Goal: Communication & Community: Answer question/provide support

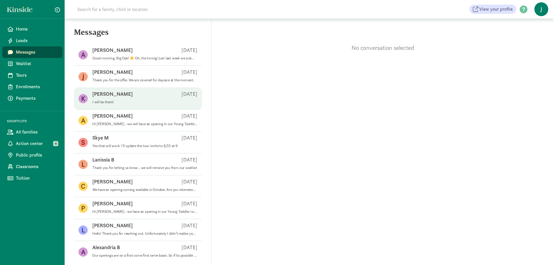
click at [136, 100] on div "Kaelyn C Aug 11" at bounding box center [144, 95] width 105 height 9
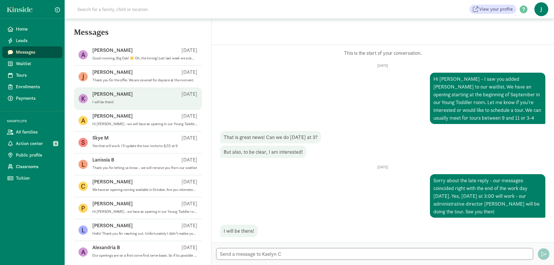
scroll to position [1, 0]
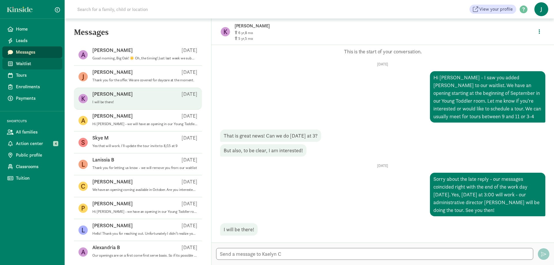
click at [33, 66] on span "Waitlist" at bounding box center [37, 63] width 42 height 7
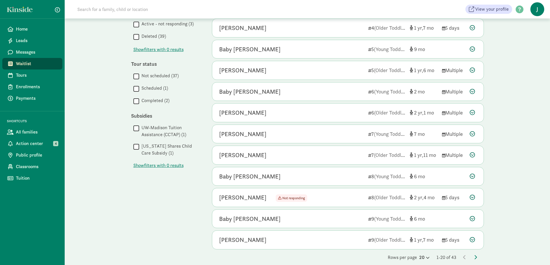
scroll to position [251, 0]
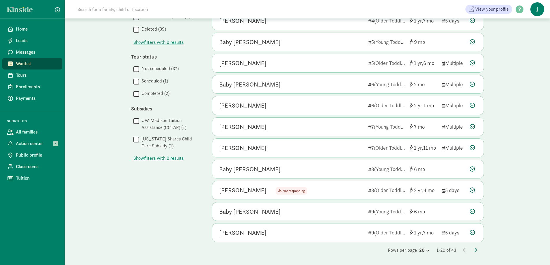
click at [474, 249] on icon at bounding box center [475, 250] width 3 height 5
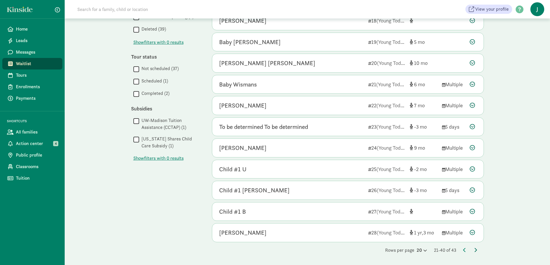
click at [475, 249] on icon at bounding box center [475, 250] width 3 height 5
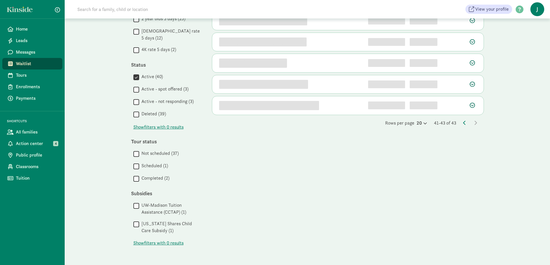
scroll to position [0, 0]
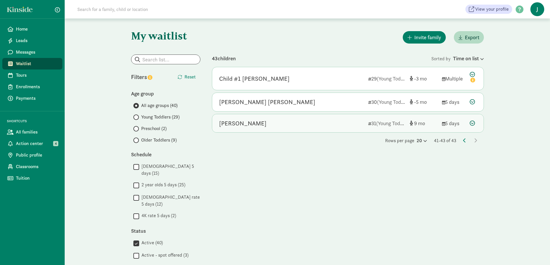
click at [475, 122] on div at bounding box center [473, 124] width 7 height 8
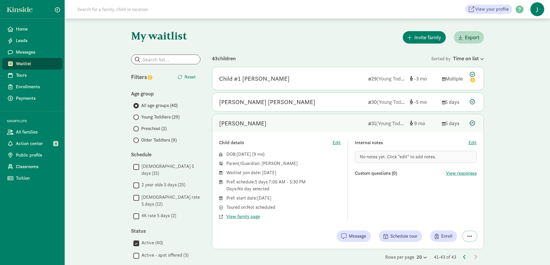
click at [468, 235] on span "button" at bounding box center [470, 236] width 5 height 5
click at [504, 223] on div "My waitlist Invite family Export Show filters Filters Reset Age group All age g…" at bounding box center [307, 224] width 485 height 413
click at [29, 53] on span "Messages" at bounding box center [37, 52] width 42 height 7
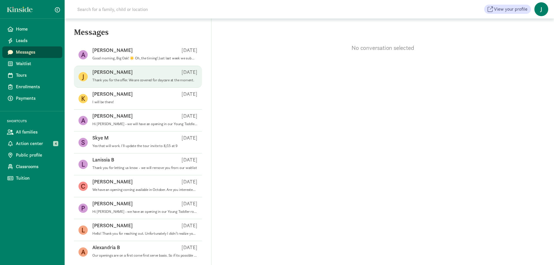
click at [149, 84] on span "[PERSON_NAME] [DATE] Thank you for the offer. We are covered for daycare at the…" at bounding box center [144, 77] width 105 height 16
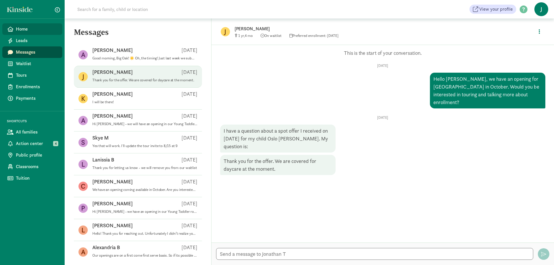
click at [28, 28] on span "Home" at bounding box center [37, 29] width 42 height 7
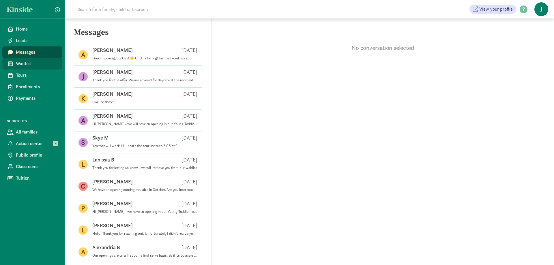
click at [40, 64] on span "Waitlist" at bounding box center [37, 63] width 42 height 7
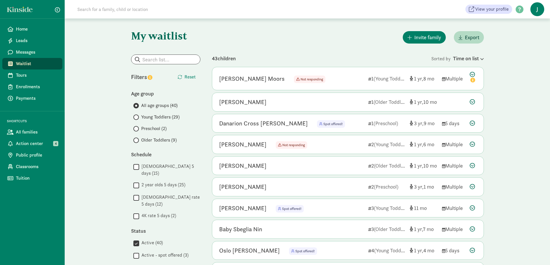
click at [138, 140] on span at bounding box center [135, 140] width 5 height 5
click at [137, 140] on input "Older Toddlers (9)" at bounding box center [135, 141] width 4 height 4
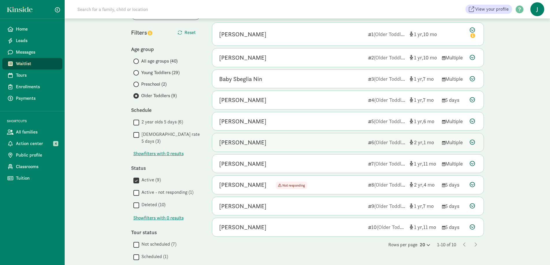
scroll to position [58, 0]
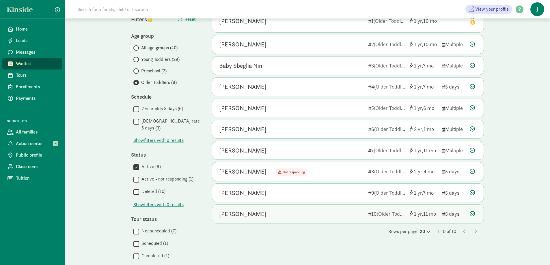
click at [473, 213] on icon at bounding box center [472, 213] width 5 height 5
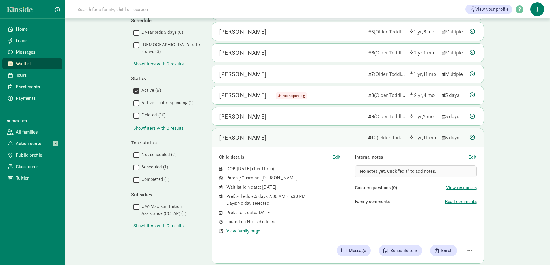
scroll to position [144, 0]
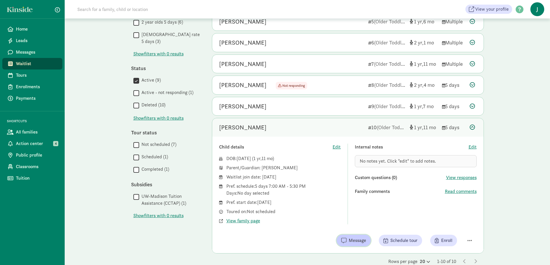
click at [353, 244] on button "Message" at bounding box center [354, 241] width 34 height 12
click at [38, 54] on span "Messages" at bounding box center [37, 52] width 42 height 7
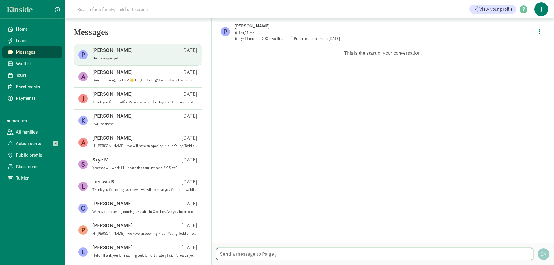
click at [250, 254] on textarea at bounding box center [374, 254] width 317 height 12
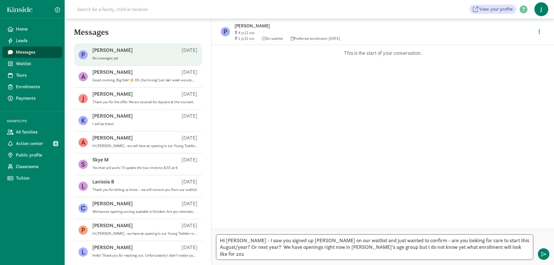
type textarea "Hi [PERSON_NAME] - I saw you signed up [PERSON_NAME] on our waitlist and just w…"
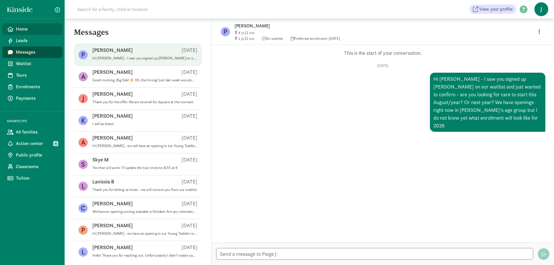
click at [25, 27] on span "Home" at bounding box center [37, 29] width 42 height 7
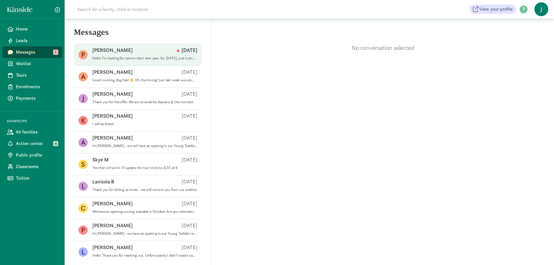
click at [143, 56] on p "Hello! I’m looking for care to start next year- for [DATE]. Just trying to get …" at bounding box center [144, 58] width 105 height 5
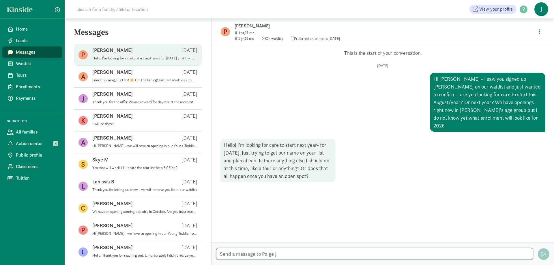
click at [311, 258] on textarea at bounding box center [374, 254] width 317 height 12
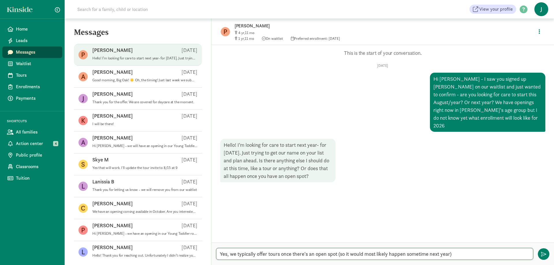
click at [348, 254] on textarea "Yes, we typically offer tours once there's an open spot (so it would most likel…" at bounding box center [374, 254] width 317 height 12
click at [492, 257] on textarea "Yes, we typically offer tours once there's an open spot (so a tour would most l…" at bounding box center [374, 254] width 317 height 12
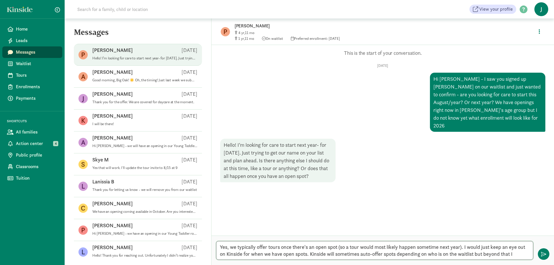
click at [308, 255] on textarea "Yes, we typically offer tours once there's an open spot (so a tour would most l…" at bounding box center [374, 250] width 317 height 19
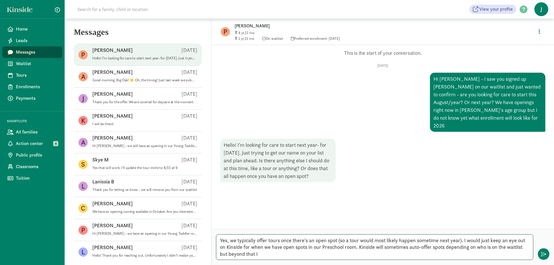
click at [271, 254] on textarea "Yes, we typically offer tours once there's an open spot (so a tour would most l…" at bounding box center [374, 247] width 317 height 25
click at [448, 247] on textarea "Yes, we typically offer tours once there's an open spot (so a tour would most l…" at bounding box center [374, 247] width 317 height 25
drag, startPoint x: 504, startPoint y: 247, endPoint x: 522, endPoint y: 249, distance: 18.3
click at [522, 249] on textarea "Yes, we typically offer tours once there's an open spot (so a tour would most l…" at bounding box center [374, 247] width 317 height 25
click at [312, 257] on textarea "Yes, we typically offer tours once there's an open spot (so a tour would most l…" at bounding box center [374, 247] width 317 height 25
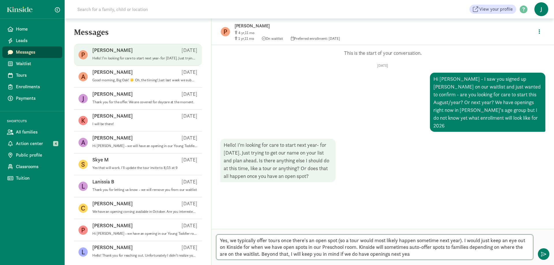
type textarea "Yes, we typically offer tours once there's an open spot (so a tour would most l…"
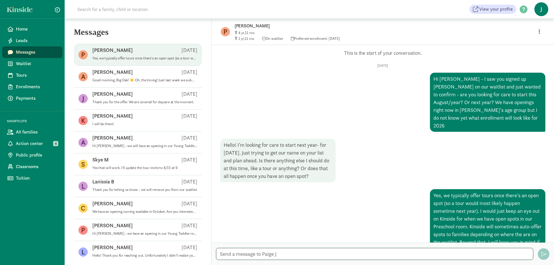
scroll to position [13, 0]
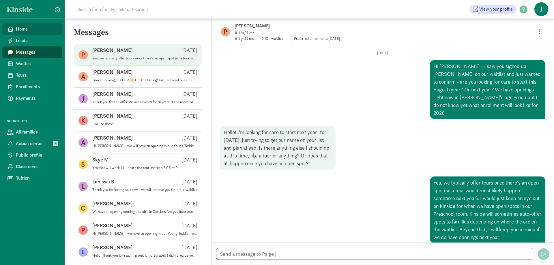
click at [23, 27] on span "Home" at bounding box center [37, 29] width 42 height 7
